Goal: Task Accomplishment & Management: Manage account settings

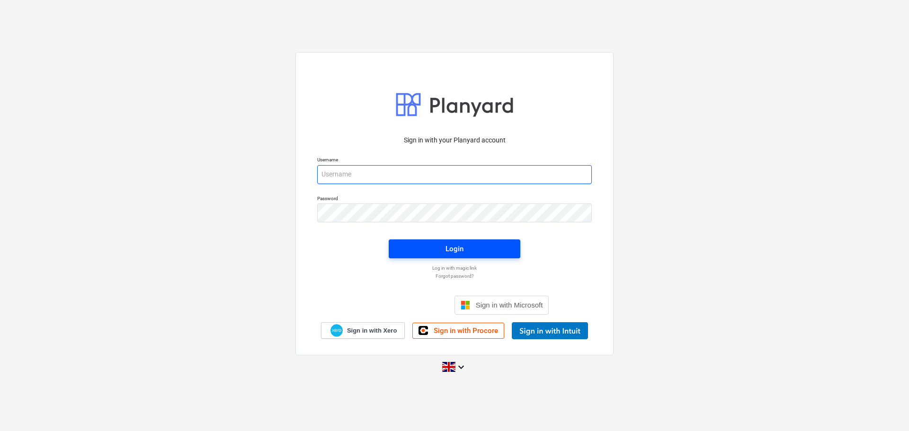
type input "[PERSON_NAME][EMAIL_ADDRESS][DOMAIN_NAME]"
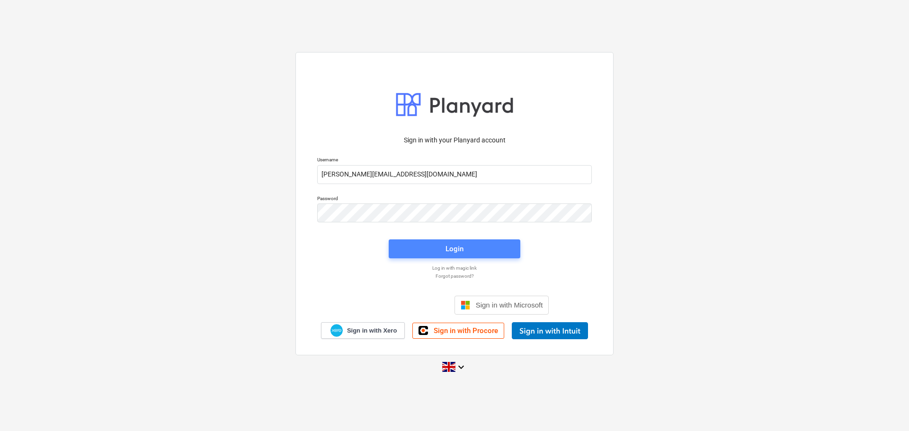
click at [494, 252] on span "Login" at bounding box center [454, 249] width 109 height 12
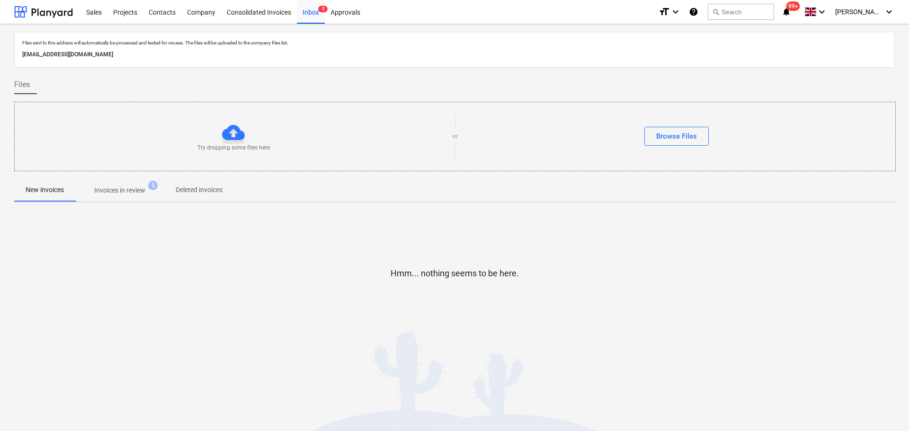
drag, startPoint x: 200, startPoint y: 52, endPoint x: 17, endPoint y: 53, distance: 183.2
click at [17, 53] on div "Files sent to this address will automatically be processed and tested for virus…" at bounding box center [454, 50] width 881 height 36
copy p "[EMAIL_ADDRESS][DOMAIN_NAME]"
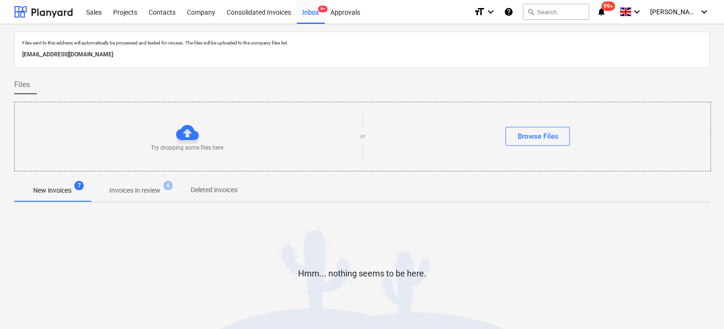
click at [51, 187] on p "New invoices" at bounding box center [52, 191] width 38 height 10
click at [151, 188] on p "Invoices in review" at bounding box center [134, 191] width 51 height 10
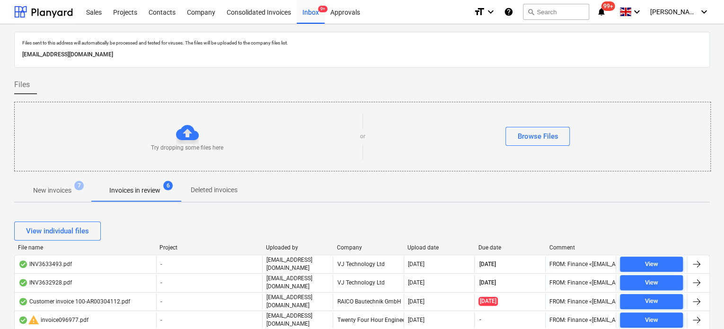
click at [75, 186] on span "7" at bounding box center [78, 185] width 9 height 9
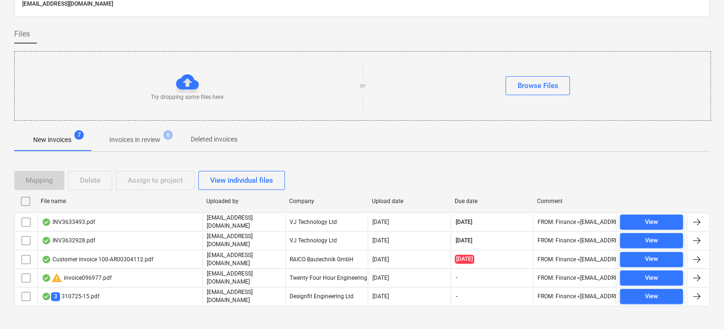
scroll to position [55, 0]
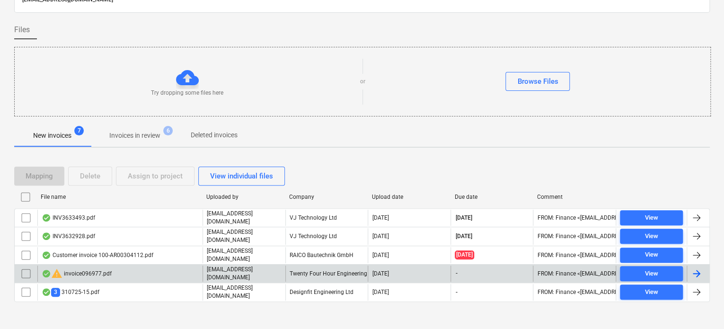
click at [25, 267] on input "checkbox" at bounding box center [25, 273] width 15 height 15
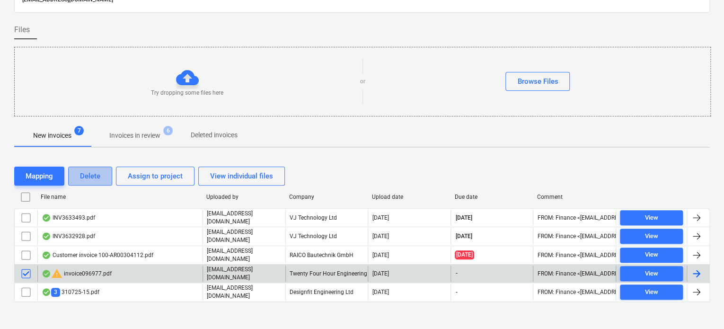
click at [89, 179] on div "Delete" at bounding box center [90, 176] width 20 height 12
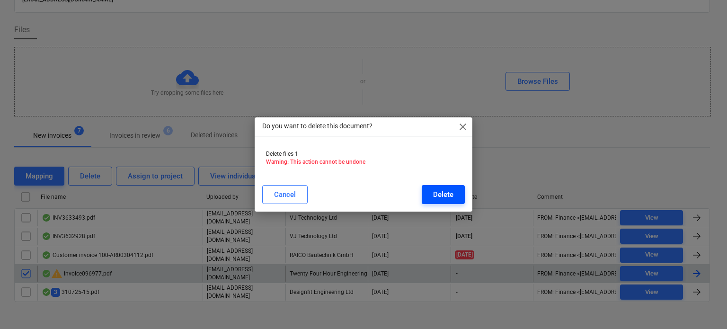
click at [435, 195] on div "Delete" at bounding box center [443, 194] width 20 height 12
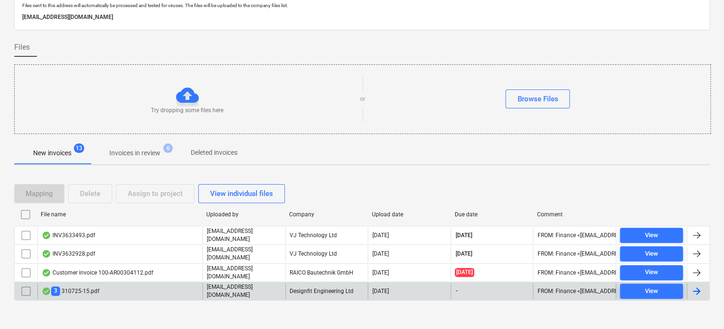
scroll to position [0, 0]
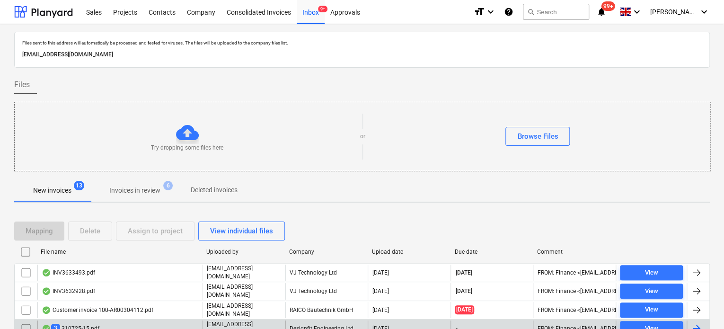
click at [383, 81] on div "Files" at bounding box center [362, 84] width 696 height 19
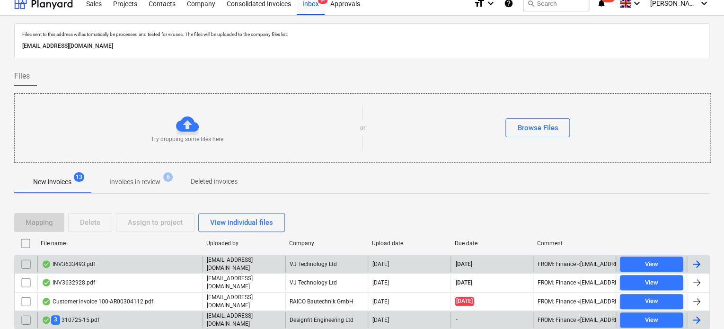
scroll to position [37, 0]
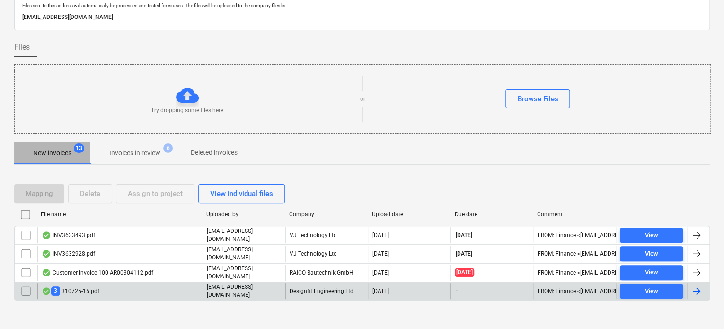
click at [70, 149] on p "New invoices" at bounding box center [52, 153] width 38 height 10
click at [152, 153] on p "Invoices in review" at bounding box center [134, 153] width 51 height 10
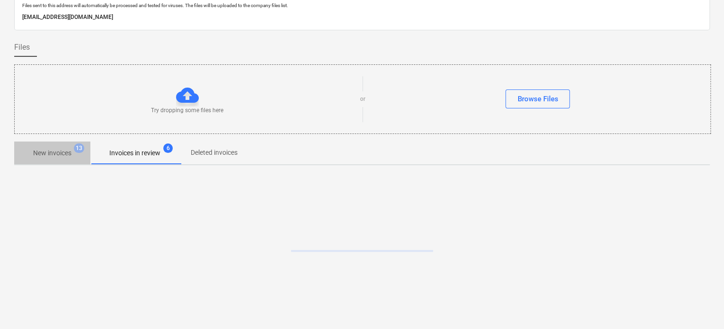
click at [70, 152] on p "New invoices" at bounding box center [52, 153] width 38 height 10
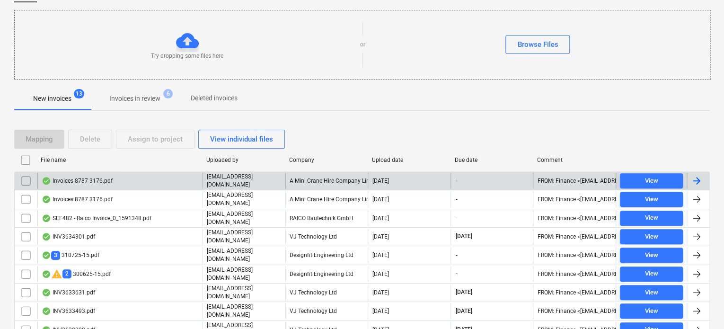
scroll to position [142, 0]
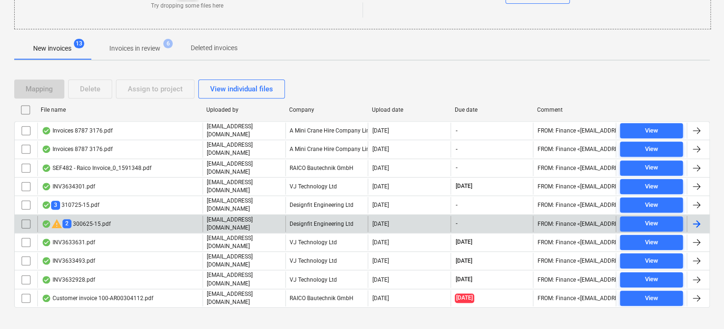
click at [25, 217] on input "checkbox" at bounding box center [25, 223] width 15 height 15
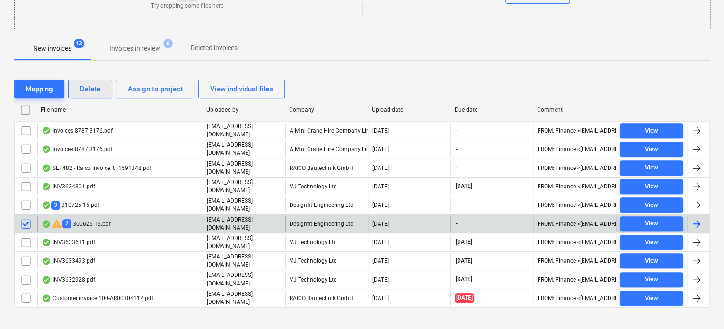
click at [104, 87] on button "Delete" at bounding box center [90, 89] width 44 height 19
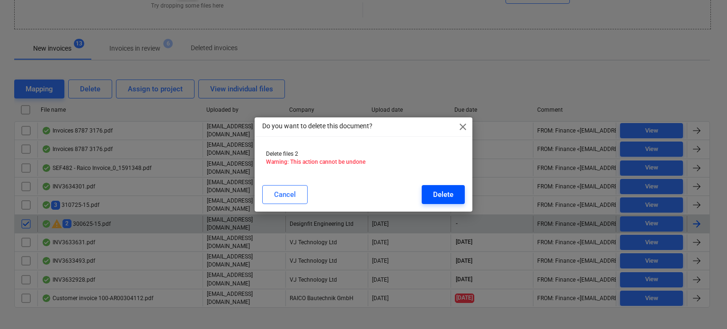
click at [448, 196] on div "Delete" at bounding box center [443, 194] width 20 height 12
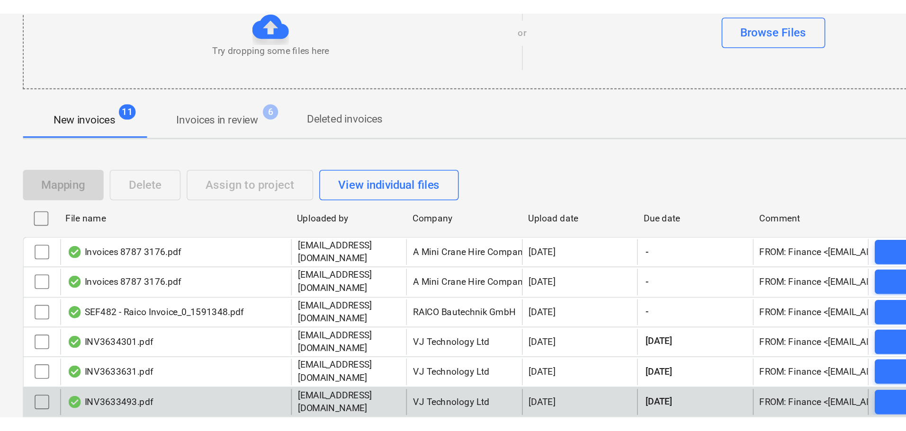
scroll to position [24, 0]
